Goal: Transaction & Acquisition: Purchase product/service

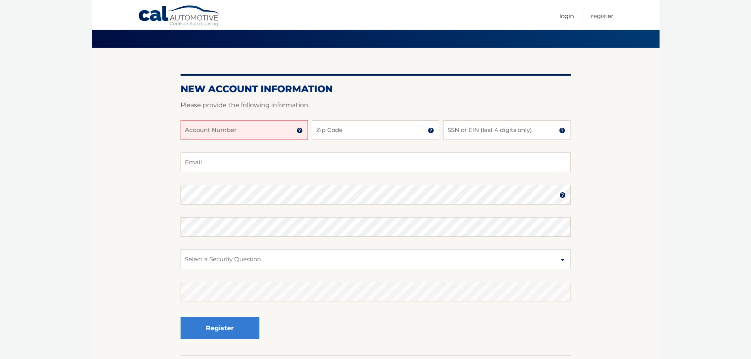
scroll to position [49, 0]
click at [212, 130] on input "Account Number" at bounding box center [243, 130] width 127 height 20
type input "44456014414"
click at [330, 124] on input "Zip Code" at bounding box center [375, 130] width 127 height 20
type input "33173"
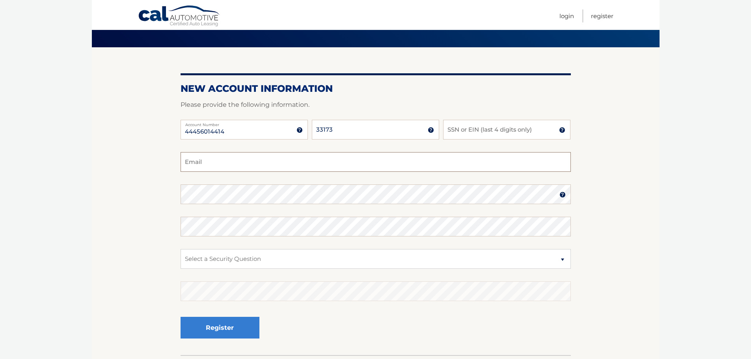
type input "janitzia77@yahoo.es"
click at [464, 130] on input "SSN or EIN (last 4 digits only)" at bounding box center [506, 130] width 127 height 20
type input "0575"
click at [260, 262] on select "Select a Security Question What was the name of your elementary school? What is…" at bounding box center [375, 259] width 390 height 20
select select "1"
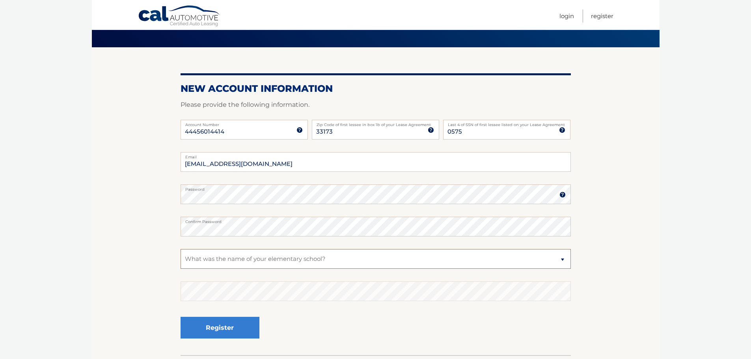
click at [180, 249] on select "Select a Security Question What was the name of your elementary school? What is…" at bounding box center [375, 259] width 390 height 20
click at [124, 184] on section "New Account Information Please provide the following information. 44456014414 A…" at bounding box center [375, 201] width 567 height 308
click at [217, 327] on button "Register" at bounding box center [219, 328] width 79 height 22
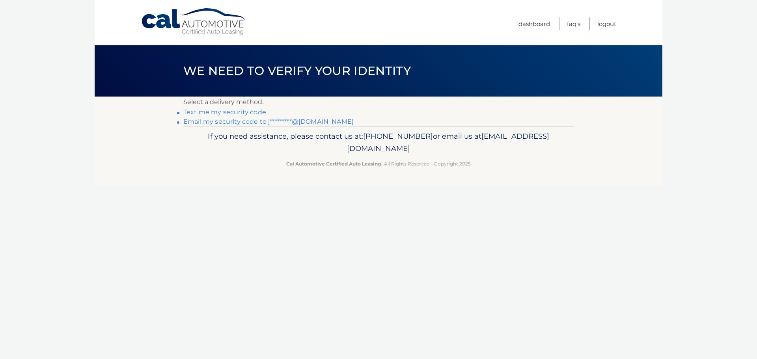
click at [250, 121] on link "Email my security code to j*********@yahoo.es" at bounding box center [268, 121] width 170 height 7
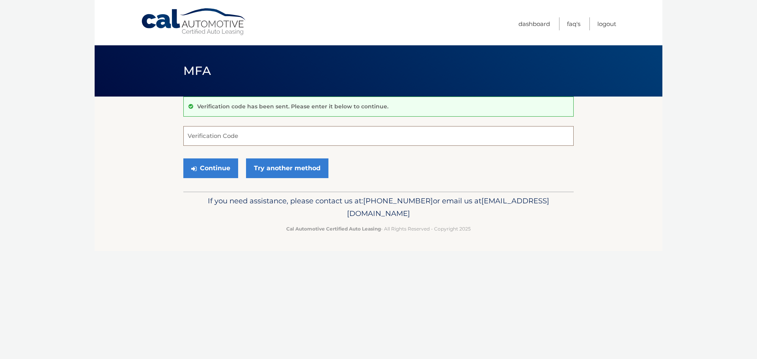
click at [214, 133] on input "Verification Code" at bounding box center [378, 136] width 390 height 20
paste input "022028"
click at [211, 169] on button "Continue" at bounding box center [210, 168] width 55 height 20
type input "022028"
click at [213, 168] on button "Continue" at bounding box center [210, 168] width 55 height 20
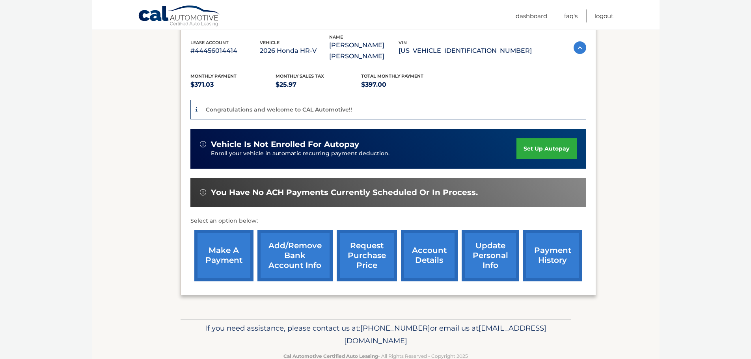
scroll to position [140, 0]
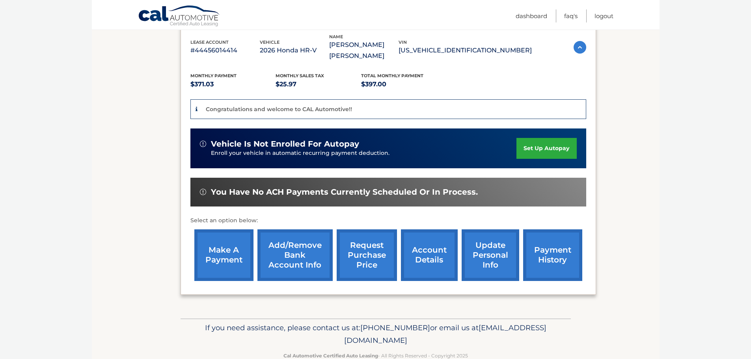
click at [425, 266] on link "account details" at bounding box center [429, 255] width 57 height 52
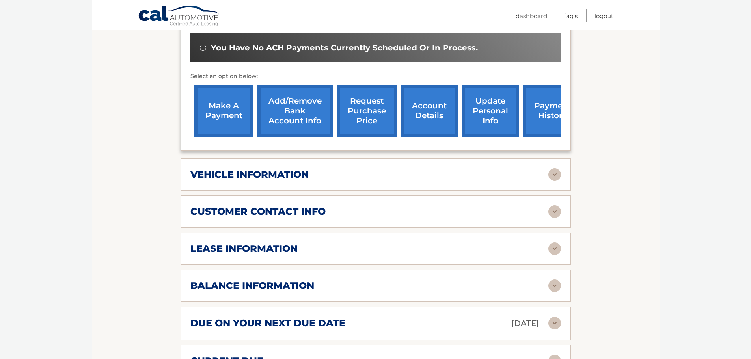
scroll to position [266, 0]
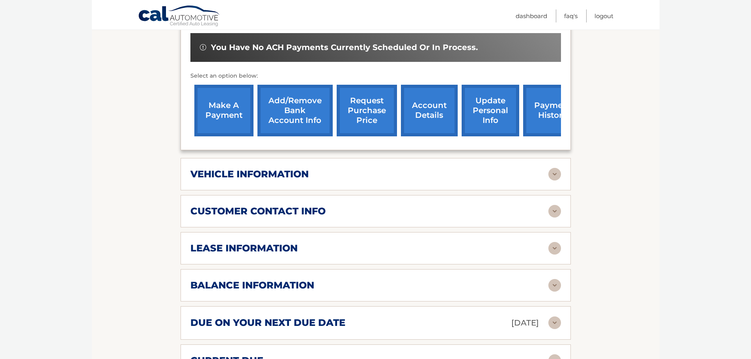
click at [554, 173] on img at bounding box center [554, 174] width 13 height 13
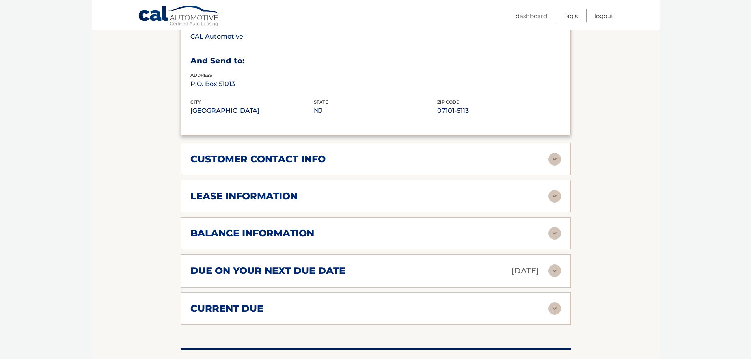
scroll to position [508, 0]
click at [553, 196] on img at bounding box center [554, 196] width 13 height 13
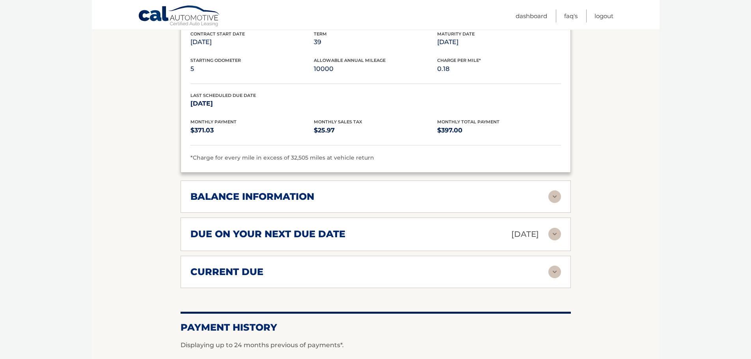
scroll to position [692, 0]
click at [557, 194] on img at bounding box center [554, 196] width 13 height 13
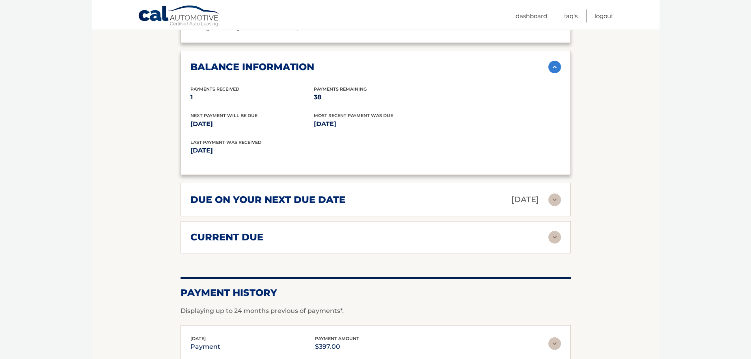
scroll to position [827, 0]
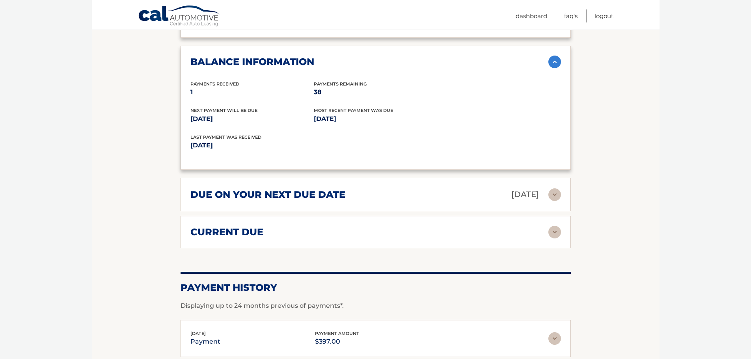
click at [555, 194] on img at bounding box center [554, 194] width 13 height 13
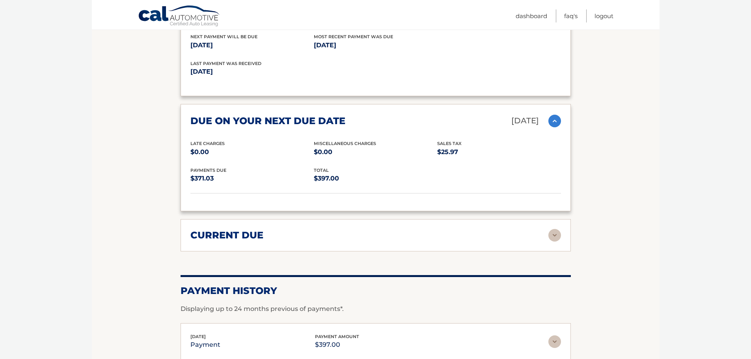
scroll to position [904, 0]
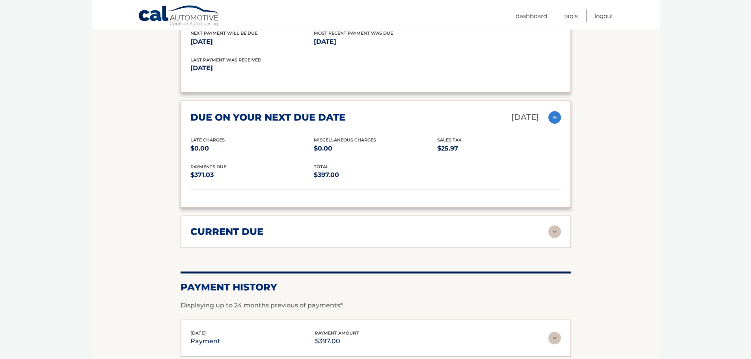
click at [558, 234] on img at bounding box center [554, 231] width 13 height 13
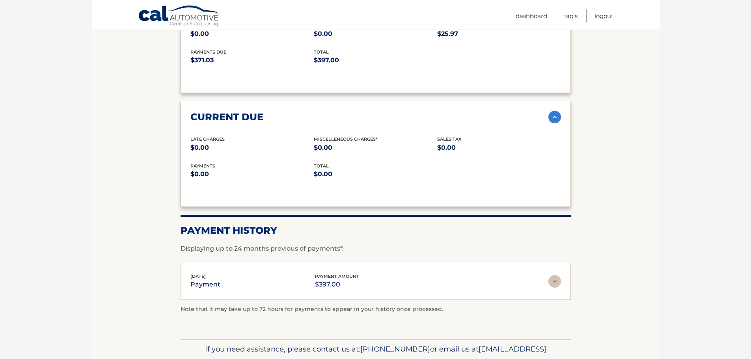
scroll to position [1019, 0]
click at [556, 278] on img at bounding box center [554, 281] width 13 height 13
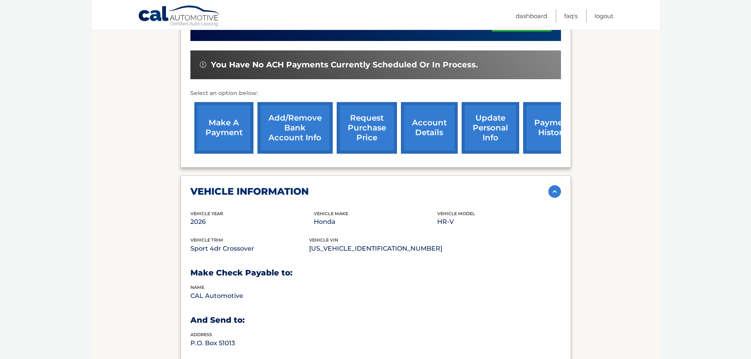
scroll to position [246, 0]
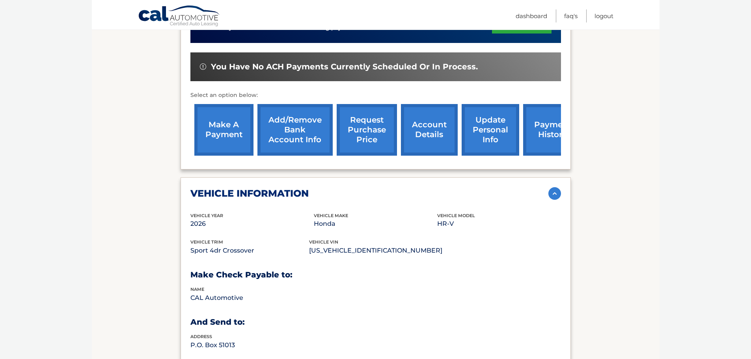
click at [222, 138] on link "make a payment" at bounding box center [223, 130] width 59 height 52
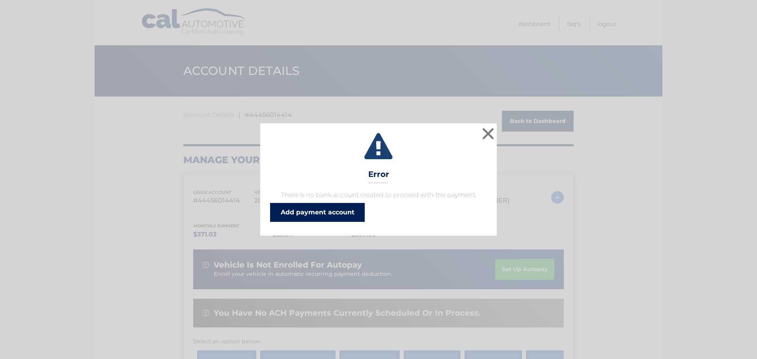
click at [331, 214] on link "Add payment account" at bounding box center [317, 212] width 95 height 19
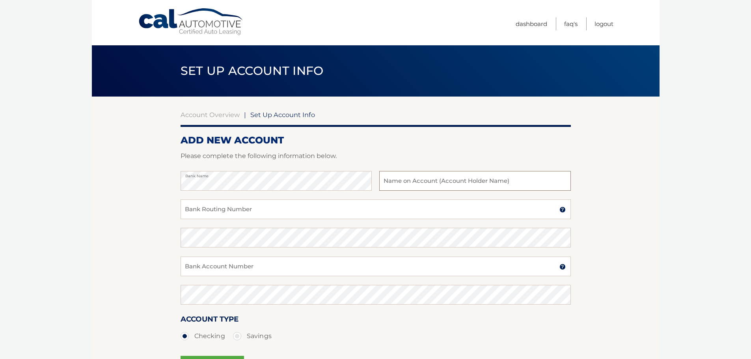
click at [402, 180] on input "text" at bounding box center [474, 181] width 191 height 20
type input "Janitzia Alonso Collera"
click at [220, 208] on input "Bank Routing Number" at bounding box center [375, 209] width 390 height 20
click at [227, 209] on input "Bank Routing Number" at bounding box center [375, 209] width 390 height 20
type input "063107513"
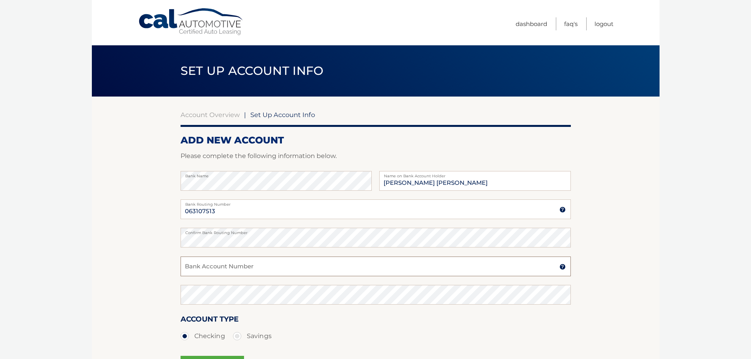
click at [244, 261] on input "Bank Account Number" at bounding box center [375, 267] width 390 height 20
type input "1953366935"
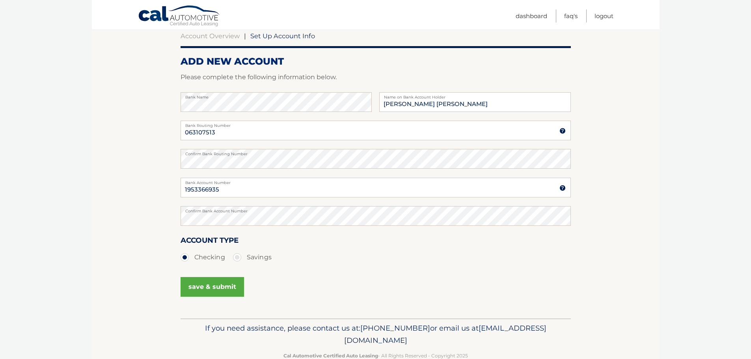
click at [218, 288] on button "save & submit" at bounding box center [211, 287] width 63 height 20
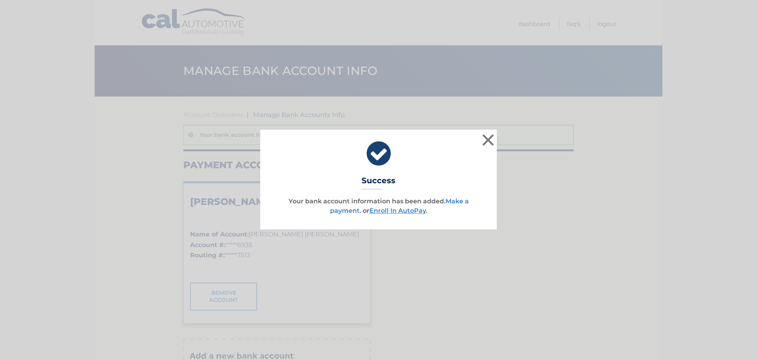
click at [340, 211] on link "Make a payment" at bounding box center [399, 205] width 139 height 17
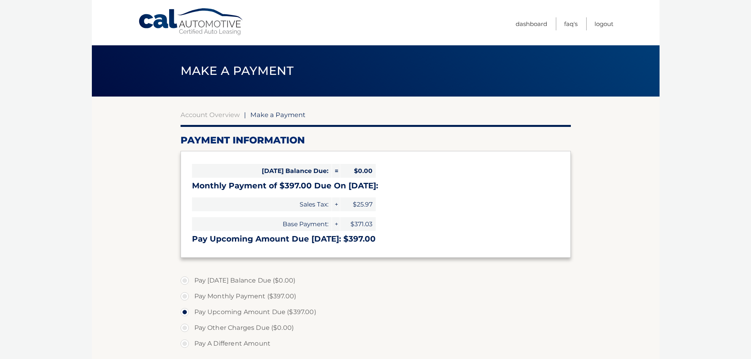
select select "ZTYwNDc5NDYtMDQxZi00MzJjLTgzNzgtZmMzMzE5MzVmNWI0"
drag, startPoint x: 376, startPoint y: 238, endPoint x: 192, endPoint y: 236, distance: 184.0
click at [192, 236] on h3 "Pay Upcoming Amount Due [DATE]: $397.00" at bounding box center [375, 239] width 367 height 10
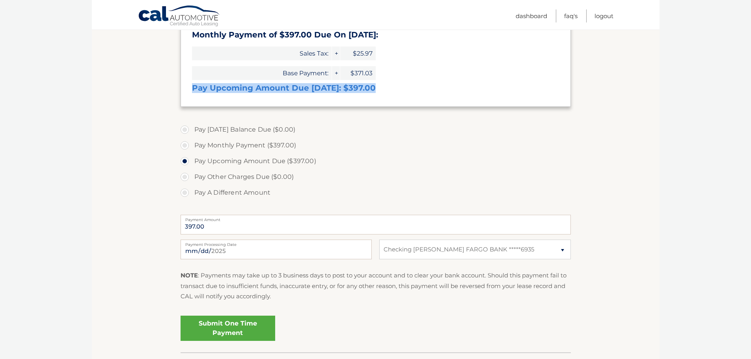
scroll to position [158, 0]
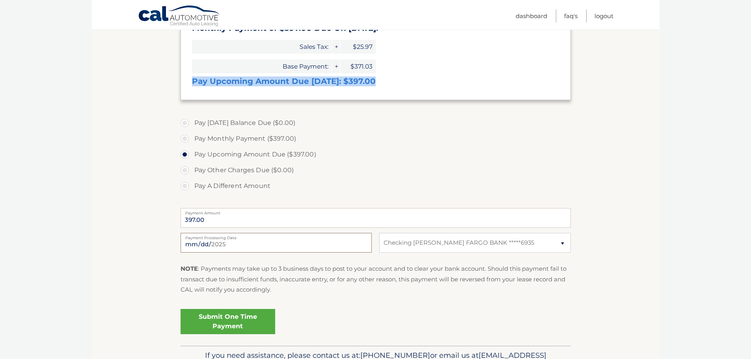
click at [212, 240] on input "2025-09-29" at bounding box center [275, 243] width 191 height 20
type input "2025-10-06"
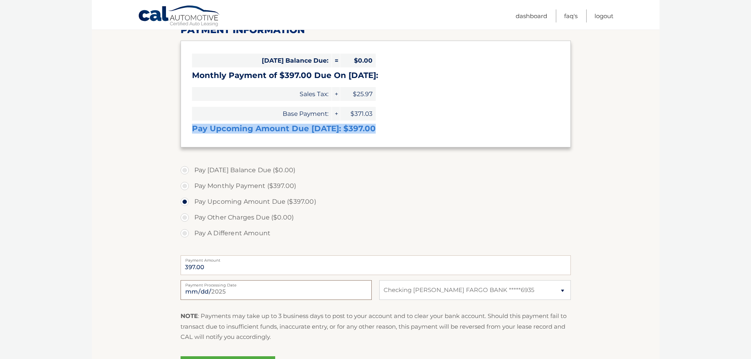
scroll to position [0, 0]
